Goal: Task Accomplishment & Management: Use online tool/utility

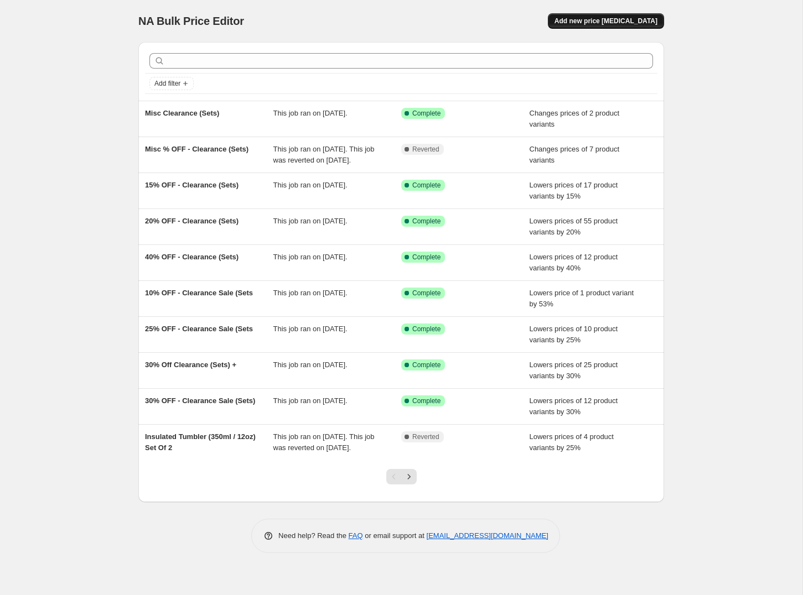
click at [599, 20] on span "Add new price [MEDICAL_DATA]" at bounding box center [605, 21] width 103 height 9
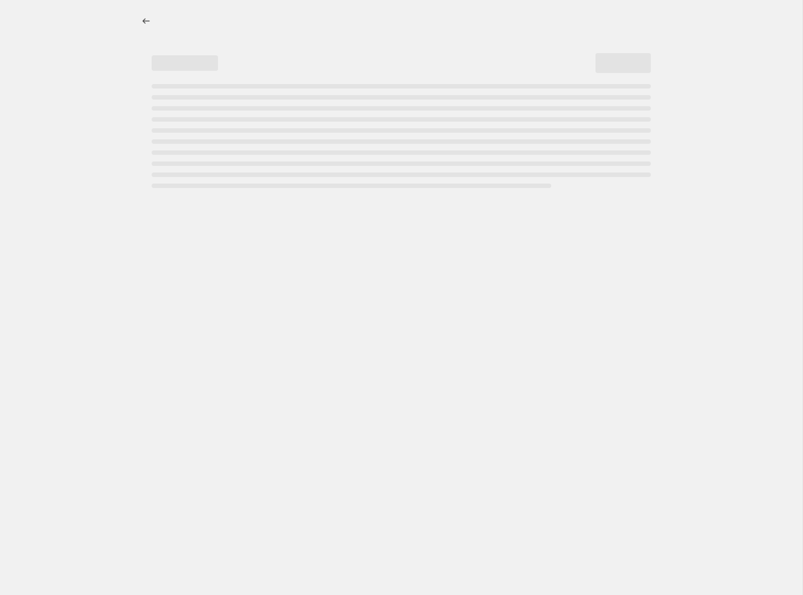
select select "percentage"
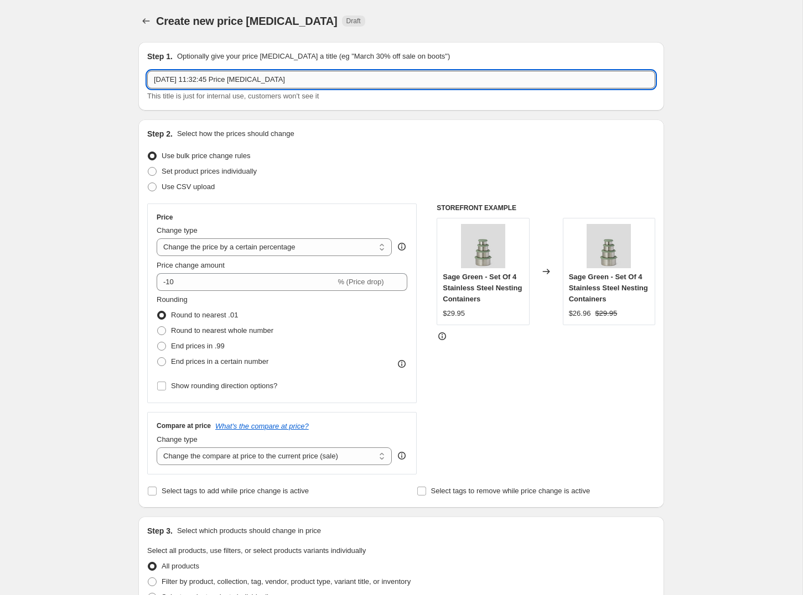
click at [269, 81] on input "[DATE] 11:32:45 Price [MEDICAL_DATA]" at bounding box center [401, 80] width 508 height 18
click at [274, 81] on input "[DATE] 11:32:45 Price [MEDICAL_DATA]" at bounding box center [401, 80] width 508 height 18
click at [275, 81] on input "[DATE] 11:32:45 Price [MEDICAL_DATA]" at bounding box center [401, 80] width 508 height 18
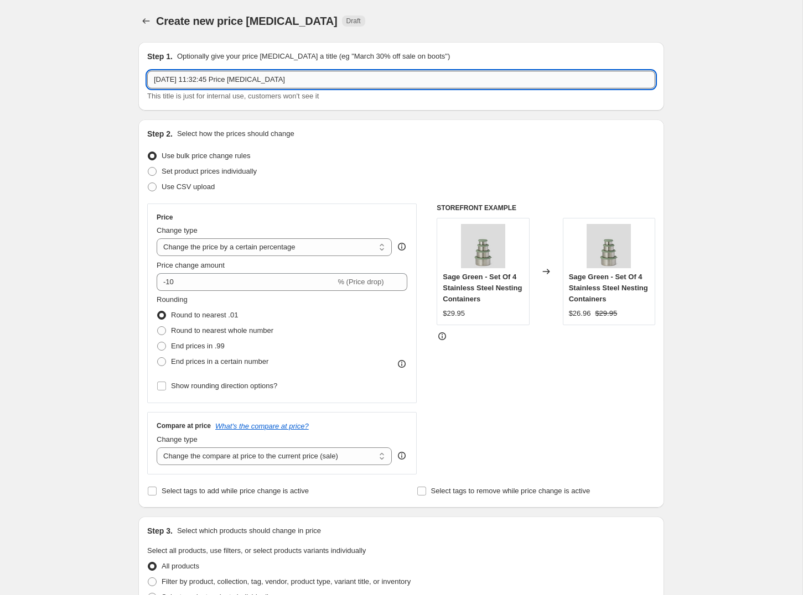
click at [275, 81] on input "[DATE] 11:32:45 Price [MEDICAL_DATA]" at bounding box center [401, 80] width 508 height 18
click at [274, 81] on input "[DATE] 11:32:45 Price [MEDICAL_DATA]" at bounding box center [401, 80] width 508 height 18
type input "B"
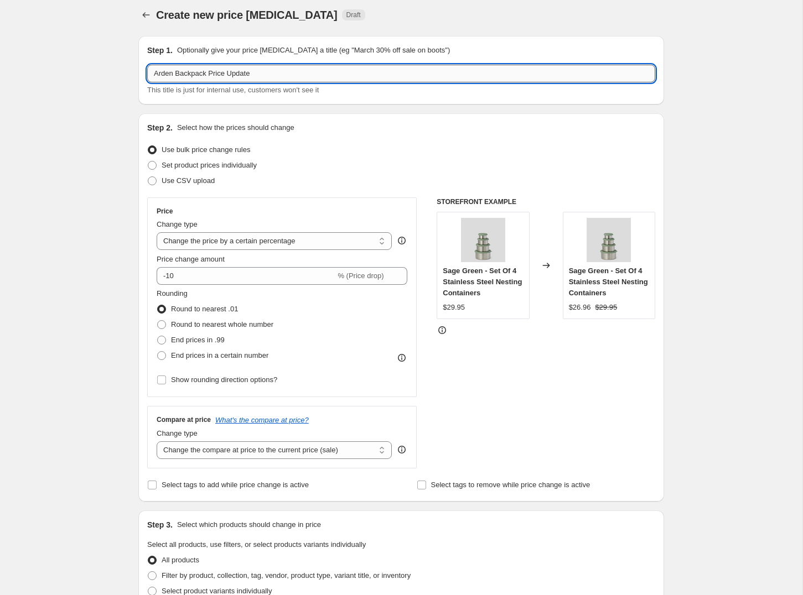
paste input "199.95"
click at [258, 74] on input "Arden Backpack Price Update 199.95" at bounding box center [401, 74] width 508 height 18
click at [290, 72] on input "Arden Backpack Price Update (199.95" at bounding box center [401, 74] width 508 height 18
click at [259, 74] on input "Arden Backpack Price Update (199.95)" at bounding box center [401, 74] width 508 height 18
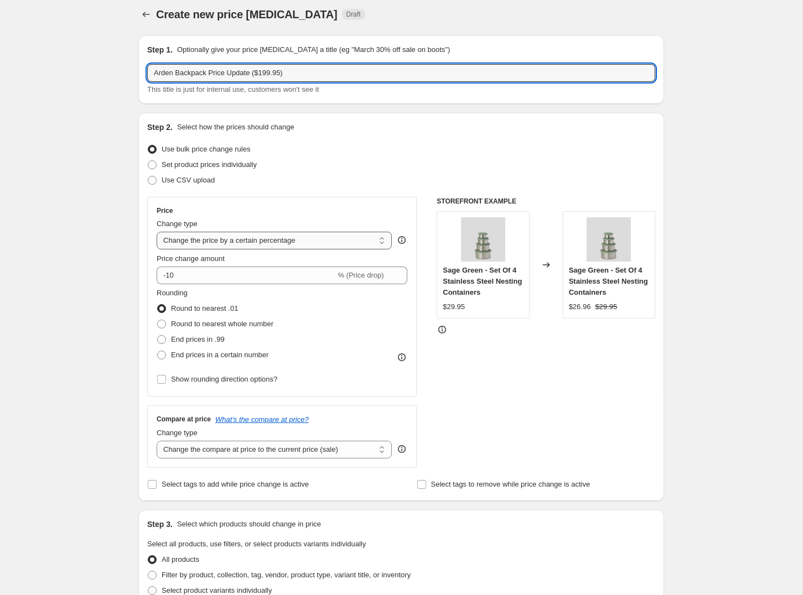
type input "Arden Backpack Price Update ($199.95)"
click at [296, 245] on select "Change the price to a certain amount Change the price by a certain amount Chang…" at bounding box center [274, 241] width 235 height 18
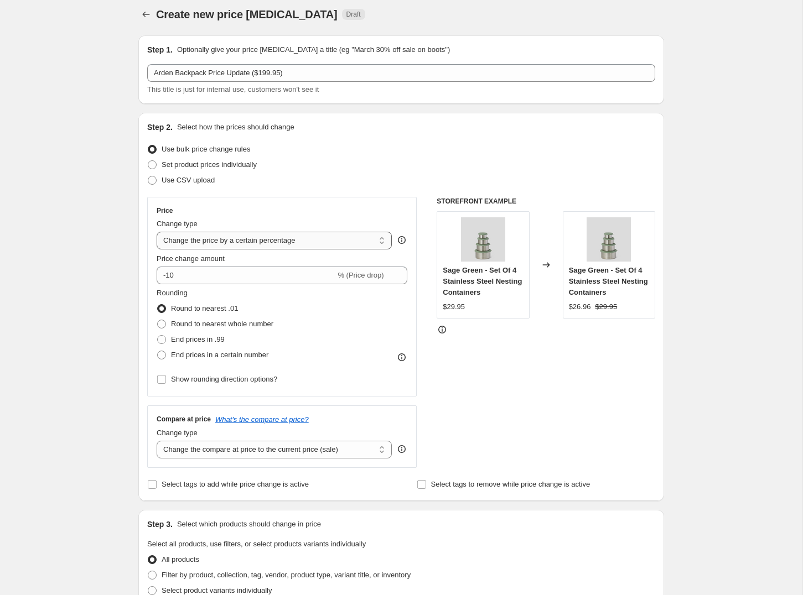
click at [336, 241] on select "Change the price to a certain amount Change the price by a certain amount Chang…" at bounding box center [274, 241] width 235 height 18
select select "by"
click at [157, 232] on select "Change the price to a certain amount Change the price by a certain amount Chang…" at bounding box center [274, 241] width 235 height 18
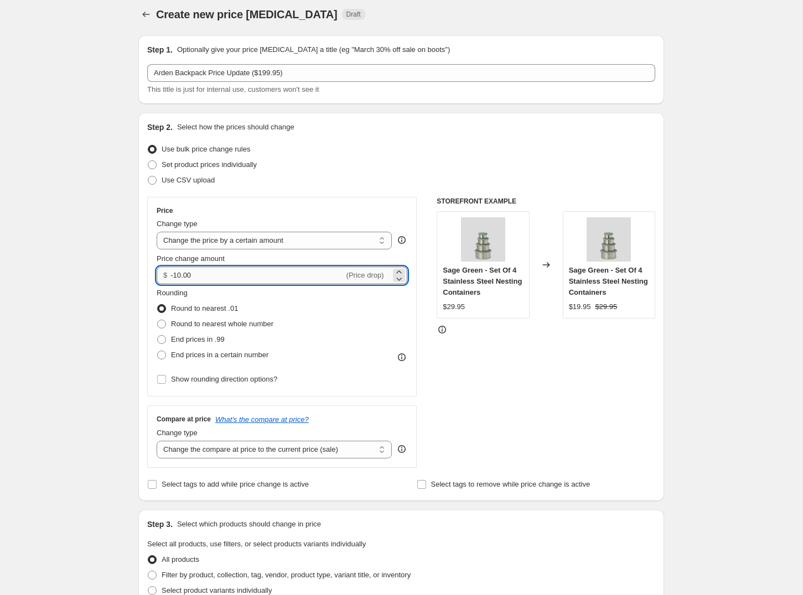
click at [209, 278] on input "-10.00" at bounding box center [256, 276] width 173 height 18
click at [398, 271] on icon at bounding box center [398, 271] width 5 height 3
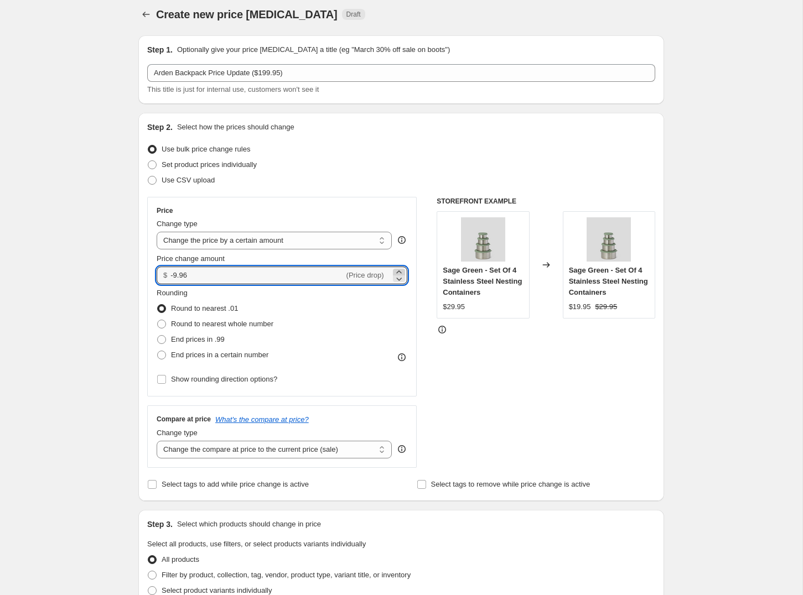
click at [398, 271] on icon at bounding box center [398, 271] width 5 height 3
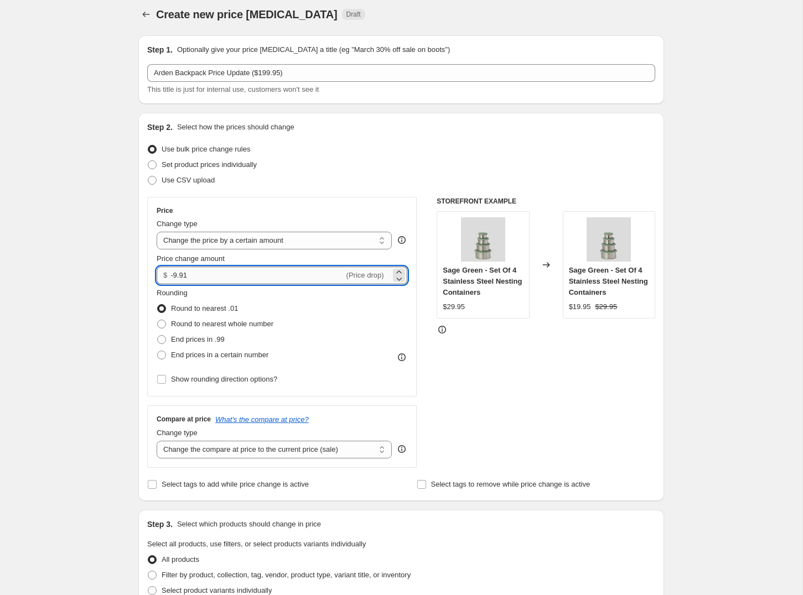
click at [233, 273] on input "-9.91" at bounding box center [256, 276] width 173 height 18
type input "10.00"
click at [363, 324] on div "Rounding Round to nearest .01 Round to nearest whole number End prices in .99 E…" at bounding box center [282, 325] width 251 height 75
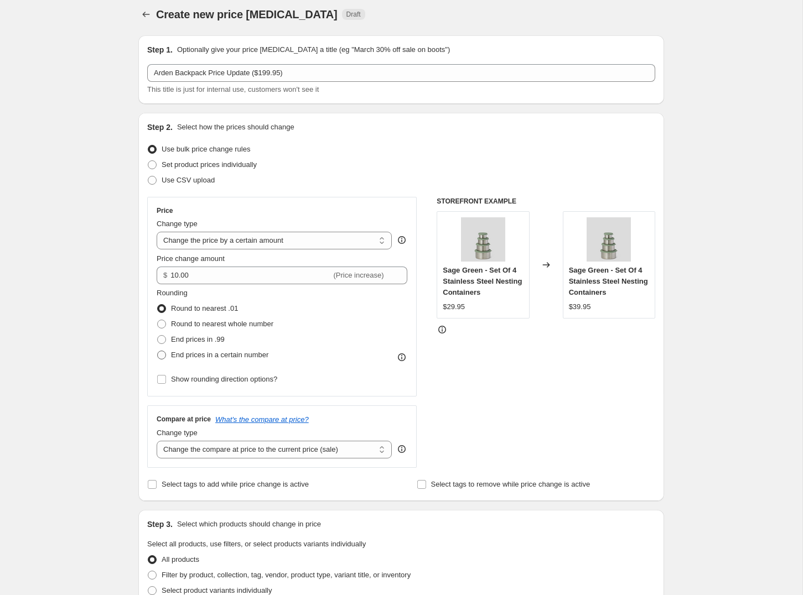
click at [212, 357] on span "End prices in a certain number" at bounding box center [219, 355] width 97 height 8
click at [158, 351] on input "End prices in a certain number" at bounding box center [157, 351] width 1 height 1
radio input "true"
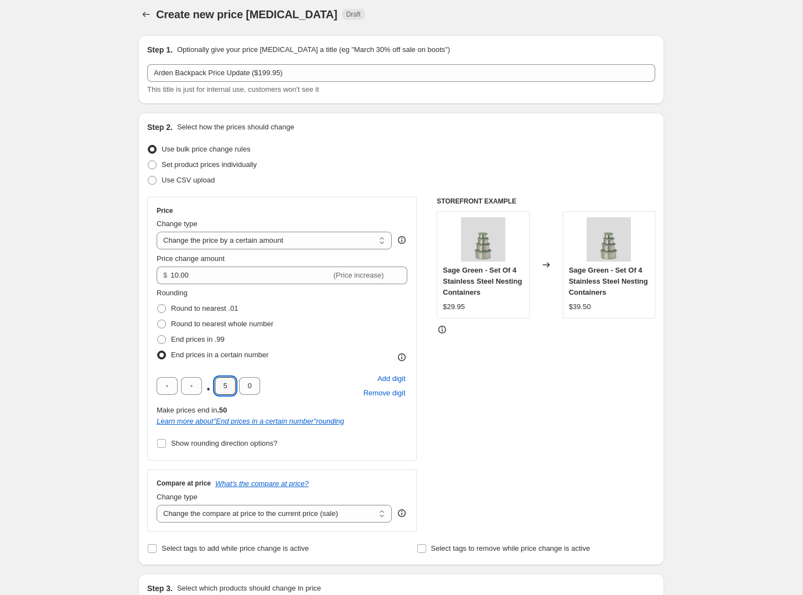
click at [227, 385] on input "5" at bounding box center [225, 386] width 21 height 18
type input "9"
type input "5"
click at [470, 417] on div "STOREFRONT EXAMPLE Sage Green - Set Of 4 Stainless Steel Nesting Containers $29…" at bounding box center [545, 364] width 218 height 335
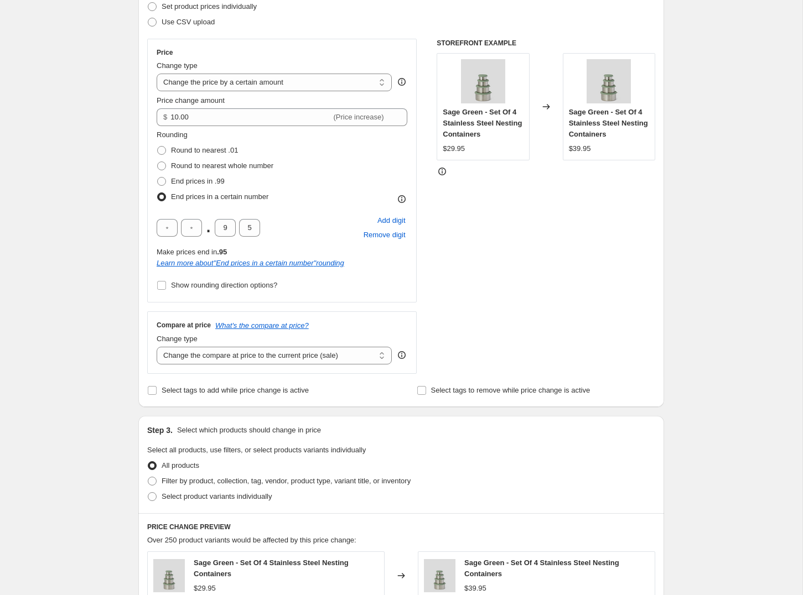
scroll to position [197, 0]
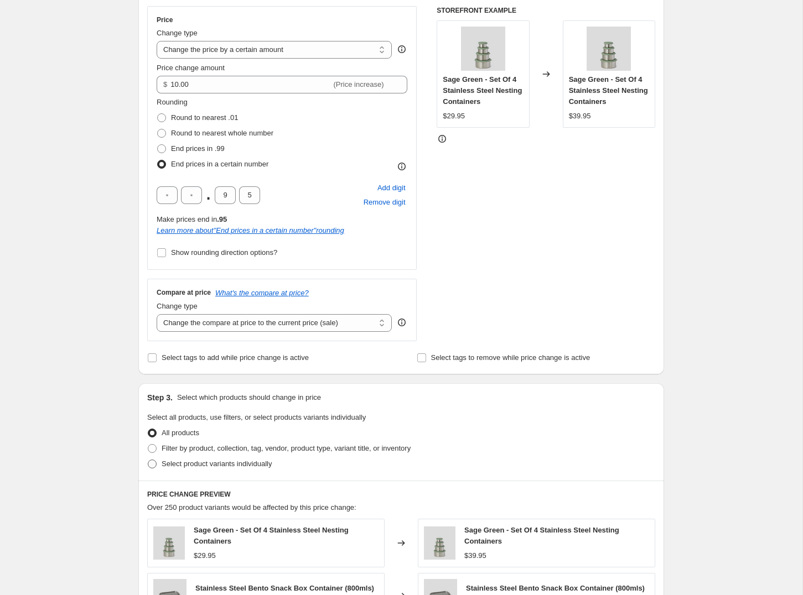
click at [189, 462] on span "Select product variants individually" at bounding box center [217, 464] width 110 height 8
click at [148, 460] on input "Select product variants individually" at bounding box center [148, 460] width 1 height 1
radio input "true"
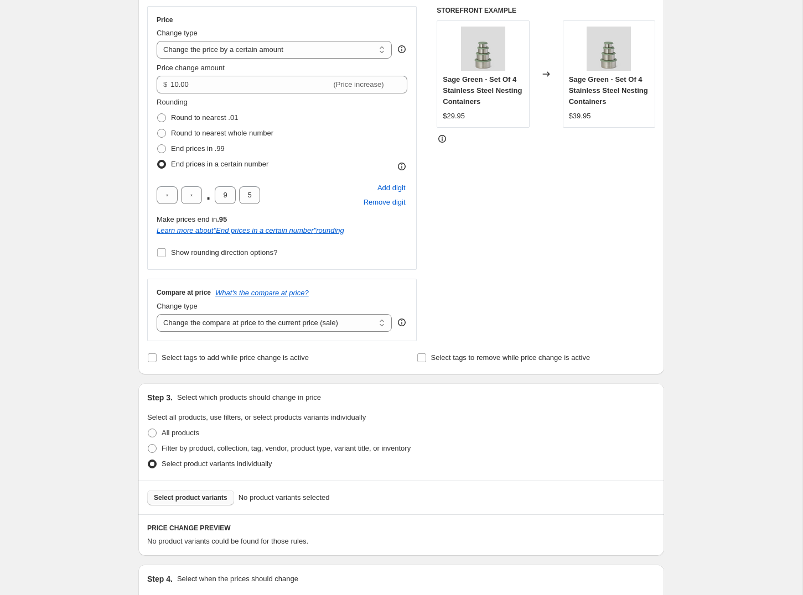
click at [199, 493] on span "Select product variants" at bounding box center [191, 497] width 74 height 9
click at [201, 449] on span "Filter by product, collection, tag, vendor, product type, variant title, or inv…" at bounding box center [286, 448] width 249 height 8
click at [148, 445] on input "Filter by product, collection, tag, vendor, product type, variant title, or inv…" at bounding box center [148, 444] width 1 height 1
radio input "true"
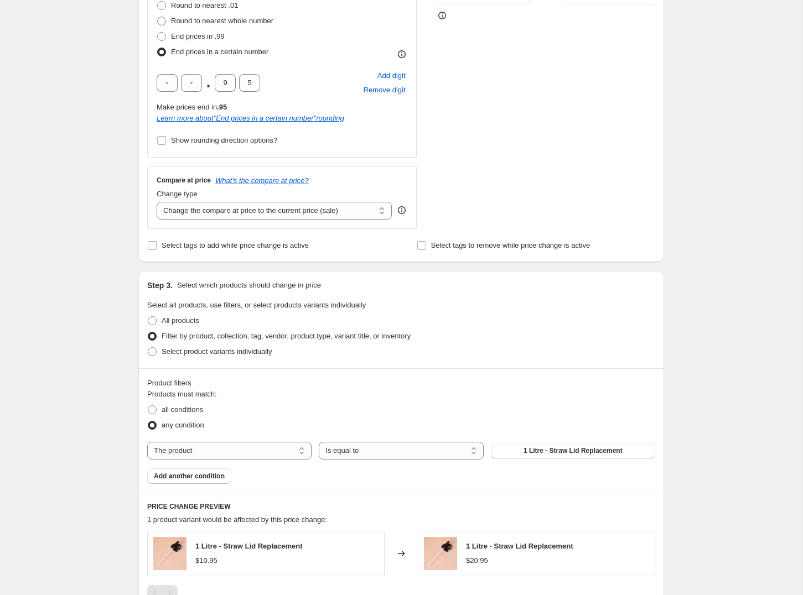
scroll to position [332, 0]
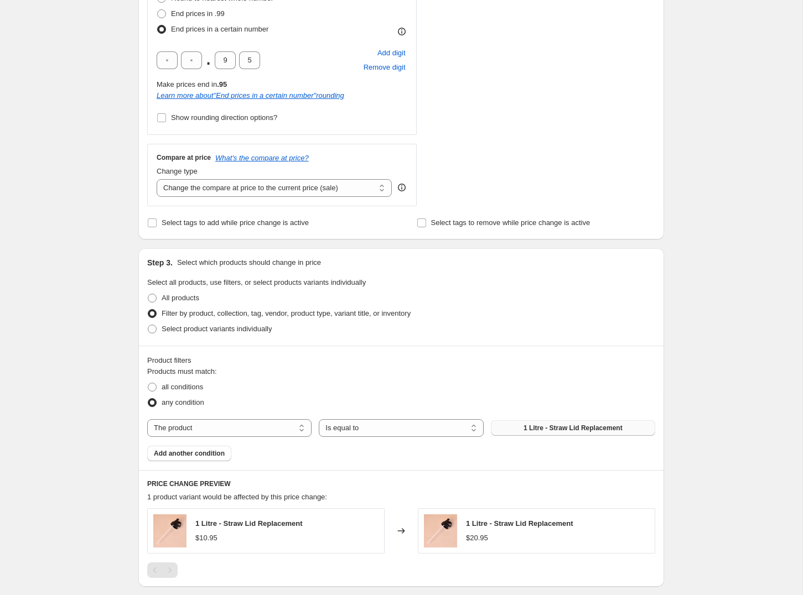
click at [540, 431] on button "1 Litre - Straw Lid Replacement" at bounding box center [573, 427] width 164 height 15
click at [259, 429] on select "The product The product's collection The product's tag The product's vendor The…" at bounding box center [229, 428] width 164 height 18
click at [147, 419] on select "The product The product's collection The product's tag The product's vendor The…" at bounding box center [229, 428] width 164 height 18
click at [538, 429] on span "1 Litre - Straw Lid Replacement" at bounding box center [572, 428] width 99 height 9
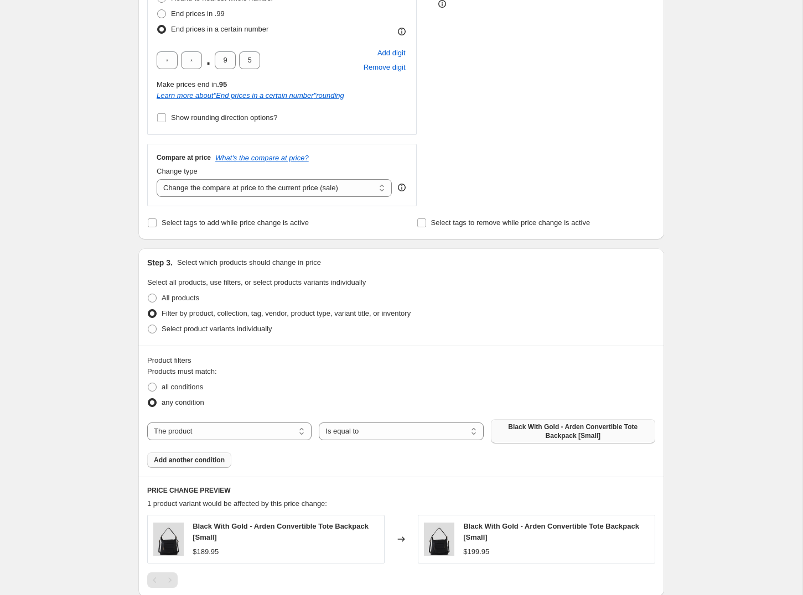
click at [211, 458] on span "Add another condition" at bounding box center [189, 460] width 71 height 9
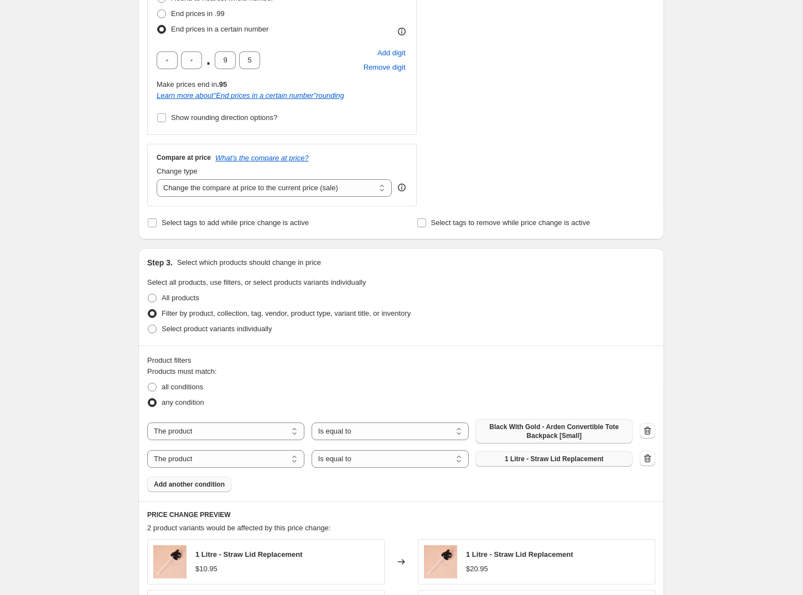
click at [545, 462] on button "1 Litre - Straw Lid Replacement" at bounding box center [553, 458] width 157 height 15
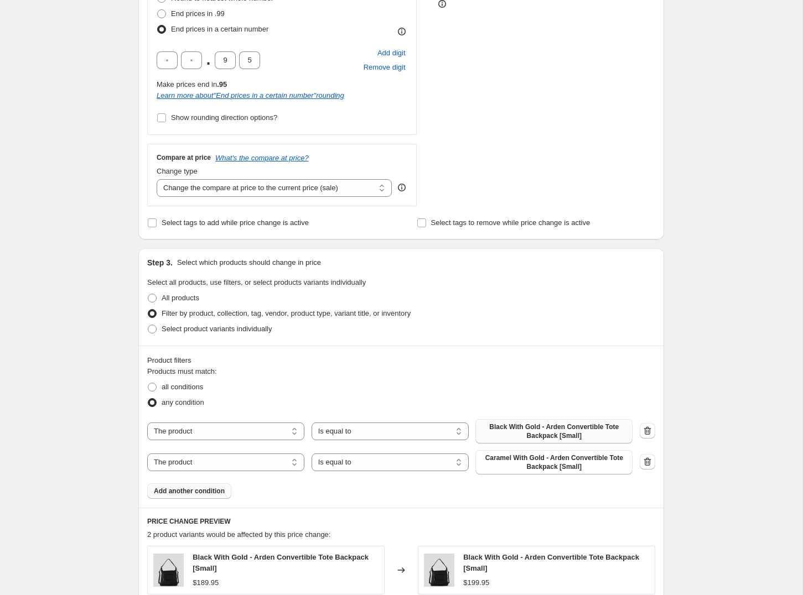
click at [190, 493] on span "Add another condition" at bounding box center [189, 491] width 71 height 9
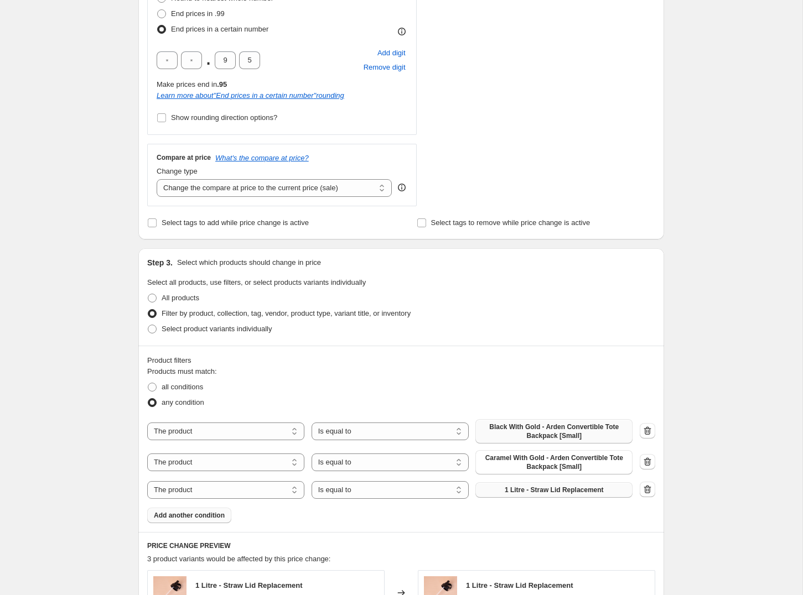
click at [522, 489] on span "1 Litre - Straw Lid Replacement" at bounding box center [553, 490] width 99 height 9
click at [267, 487] on select "The product The product's collection The product's tag The product's vendor The…" at bounding box center [225, 490] width 157 height 18
select select "collection"
click at [531, 488] on span "1 Litre Insulated Water Bottles" at bounding box center [553, 490] width 95 height 9
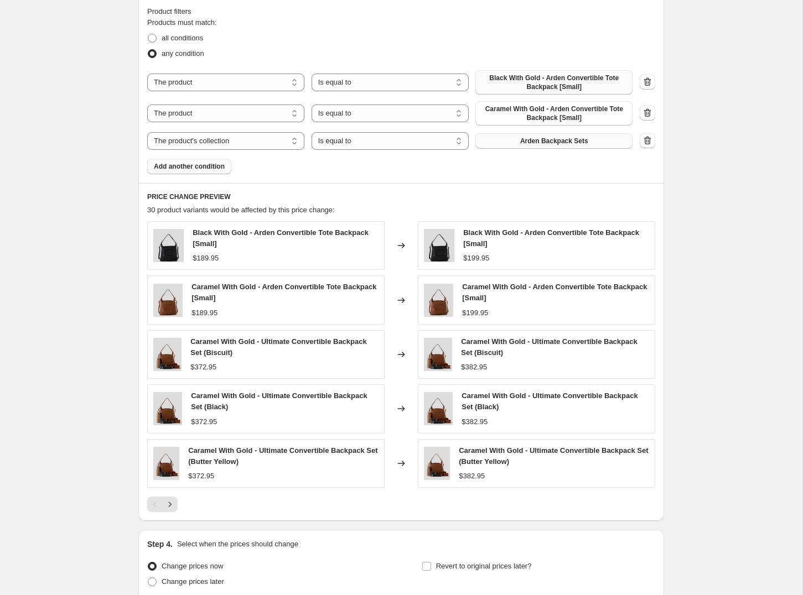
scroll to position [683, 0]
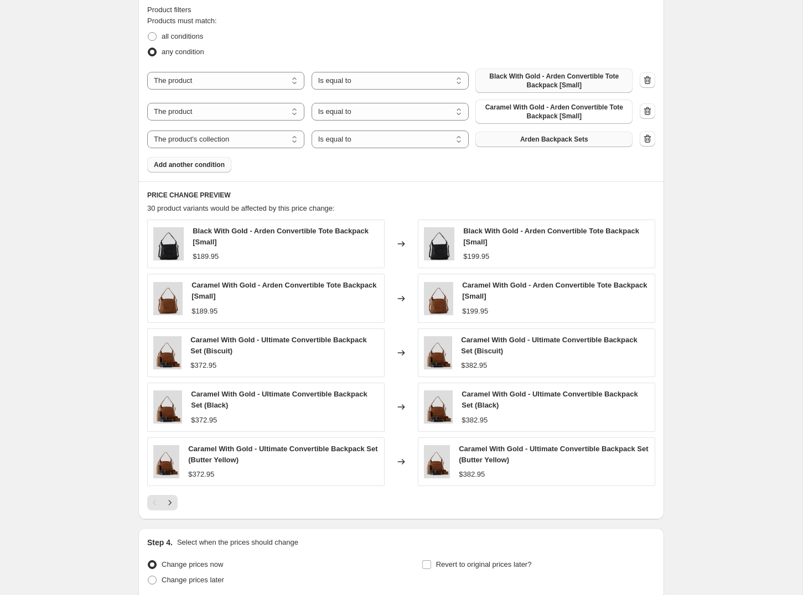
click at [165, 498] on icon "Next" at bounding box center [169, 502] width 11 height 11
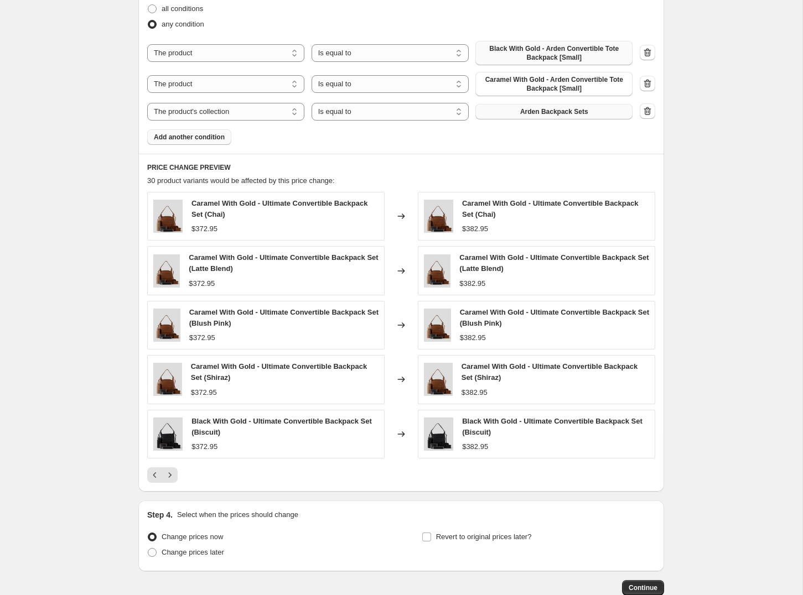
scroll to position [773, 0]
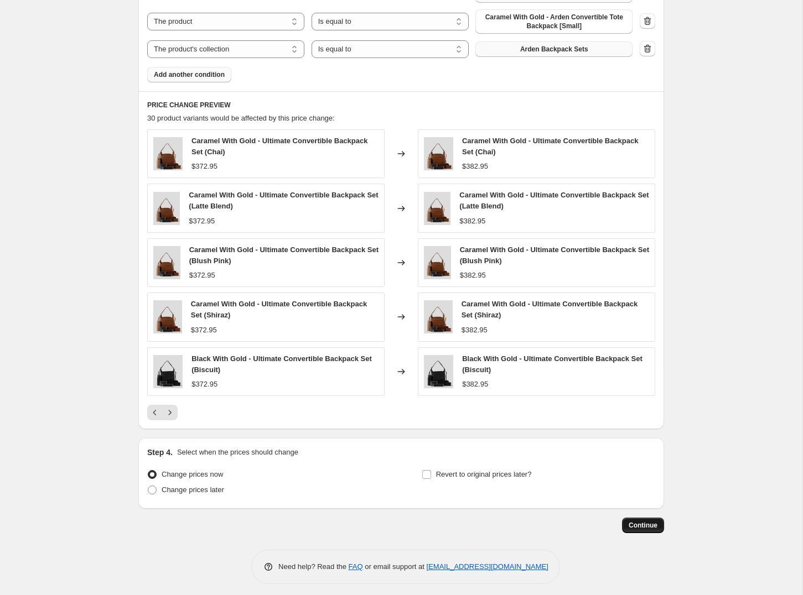
click at [639, 522] on span "Continue" at bounding box center [642, 525] width 29 height 9
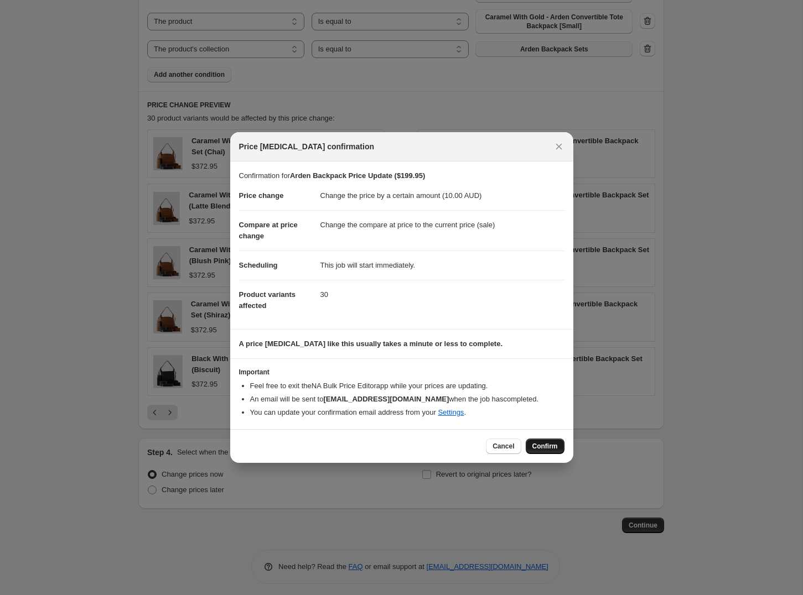
click at [538, 446] on span "Confirm" at bounding box center [544, 446] width 25 height 9
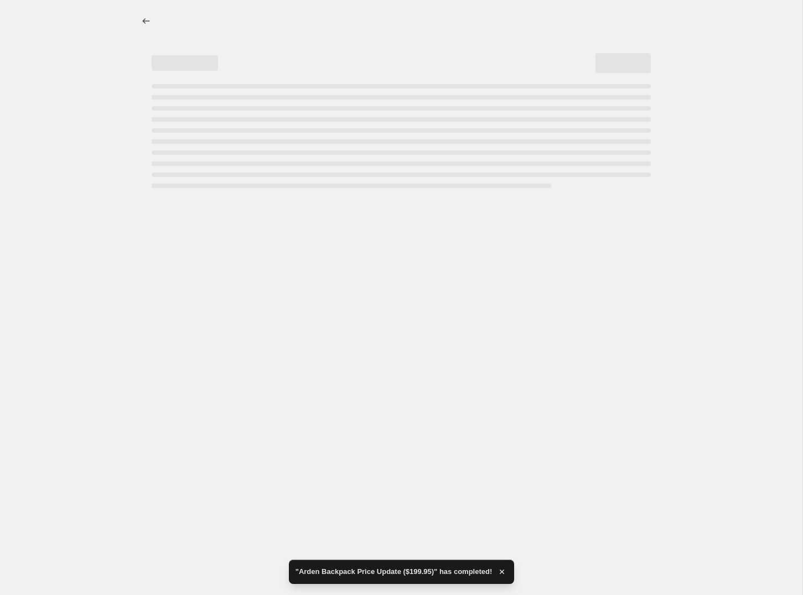
select select "by"
select select "collection"
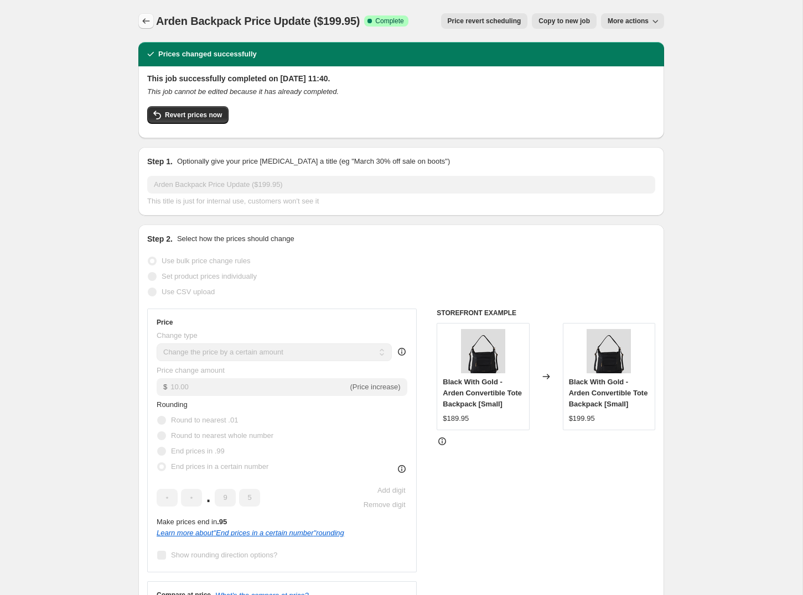
click at [149, 22] on icon "Price change jobs" at bounding box center [146, 20] width 11 height 11
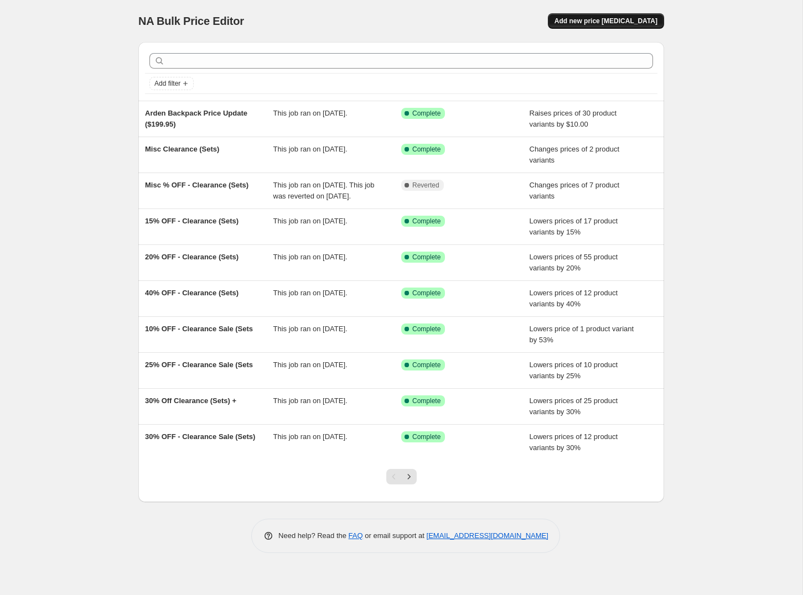
click at [588, 25] on button "Add new price [MEDICAL_DATA]" at bounding box center [606, 20] width 116 height 15
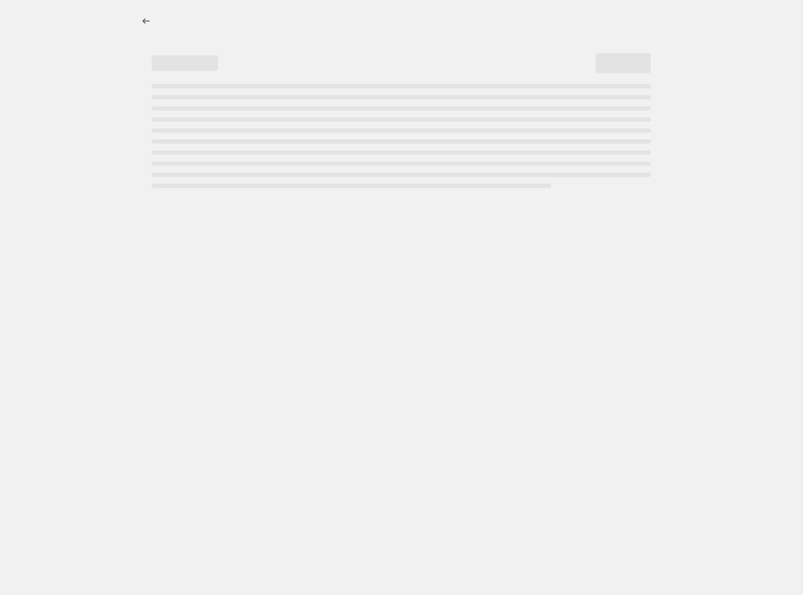
select select "percentage"
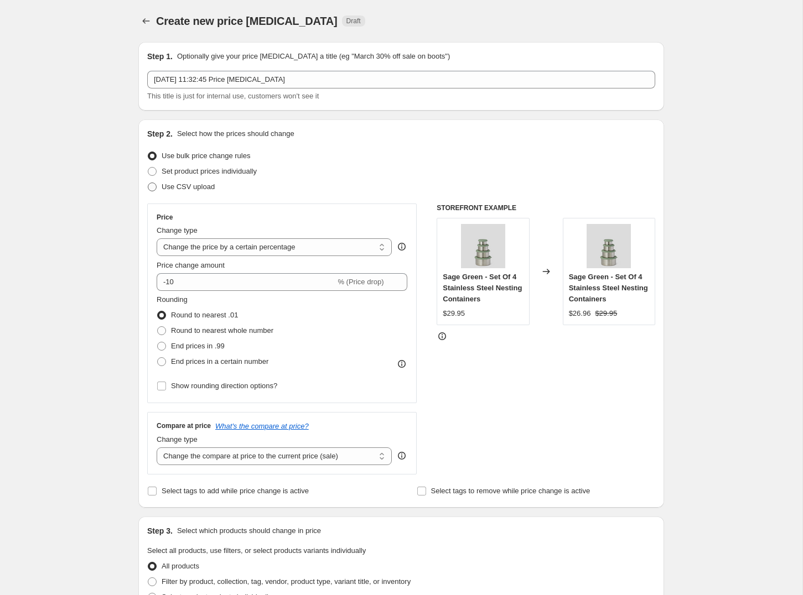
click at [180, 190] on span "Use CSV upload" at bounding box center [188, 187] width 53 height 8
click at [148, 183] on input "Use CSV upload" at bounding box center [148, 183] width 1 height 1
radio input "true"
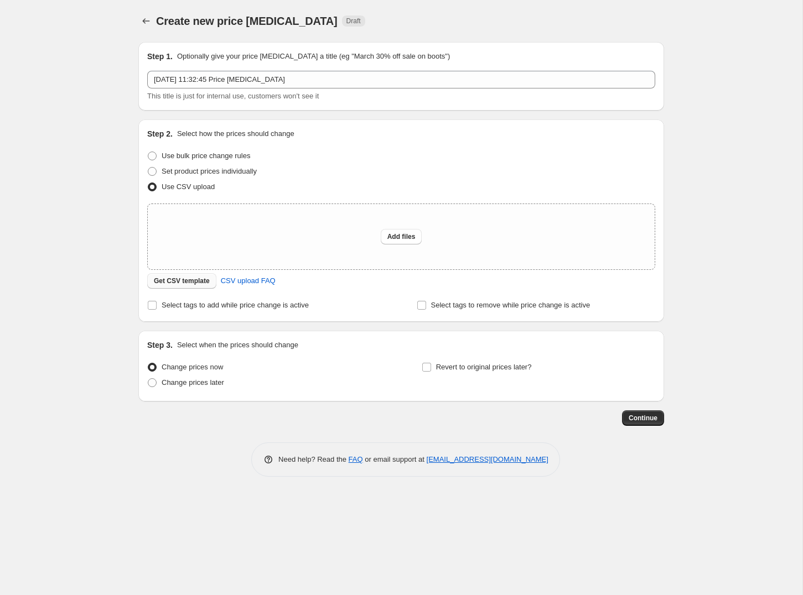
click at [192, 282] on span "Get CSV template" at bounding box center [182, 281] width 56 height 9
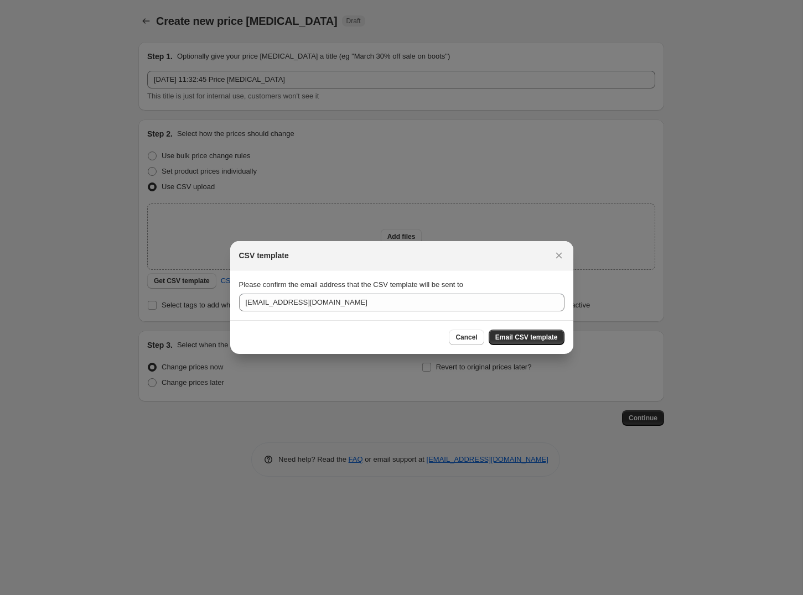
click at [510, 339] on span "Email CSV template" at bounding box center [526, 337] width 63 height 9
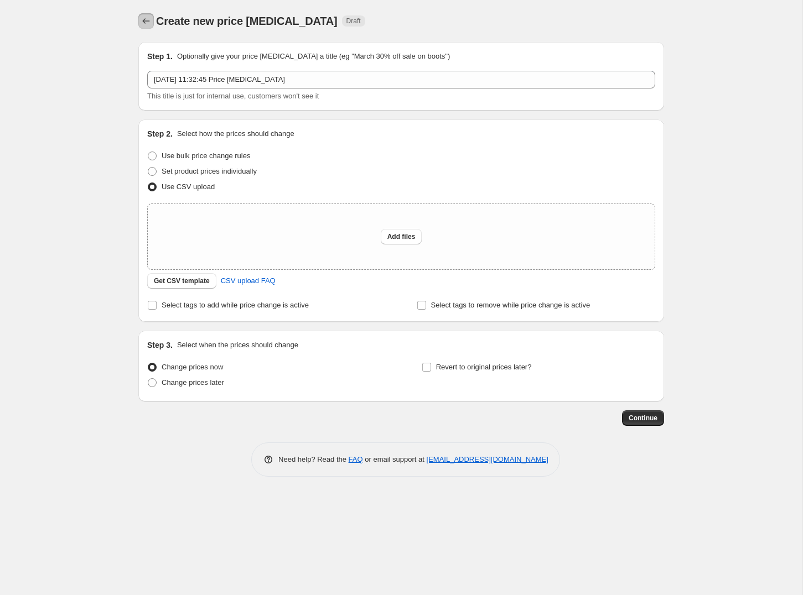
click at [145, 19] on icon "Price change jobs" at bounding box center [146, 20] width 11 height 11
